Goal: Register for event/course

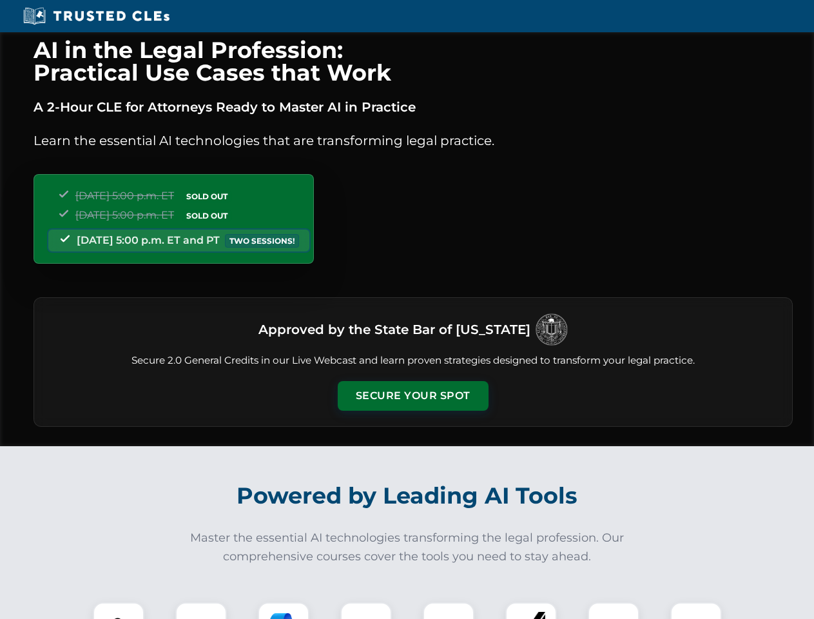
click at [412, 396] on button "Secure Your Spot" at bounding box center [413, 396] width 151 height 30
click at [119, 610] on img at bounding box center [118, 627] width 37 height 37
